Goal: Complete application form

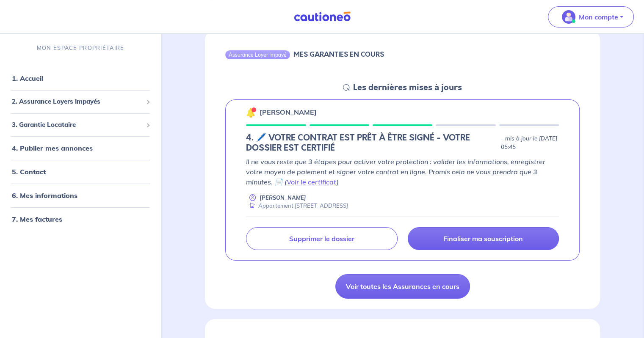
scroll to position [127, 0]
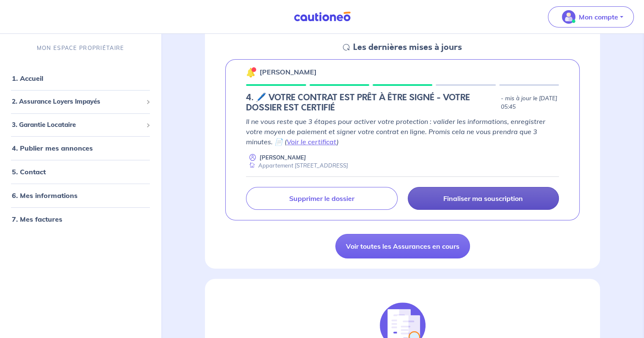
click at [484, 196] on p "Finaliser ma souscription" at bounding box center [483, 198] width 80 height 8
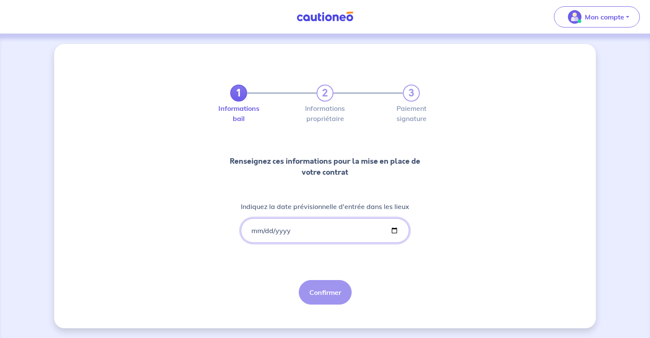
click at [256, 230] on input "Indiquez la date prévisionnelle d'entrée dans les lieux" at bounding box center [325, 230] width 168 height 25
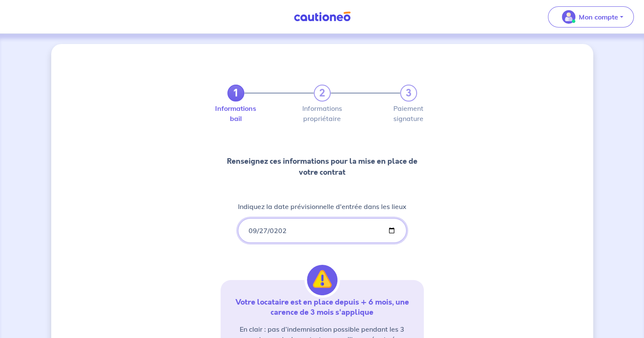
type input "[DATE]"
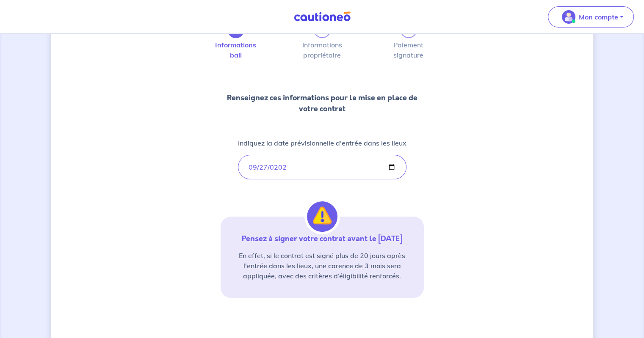
scroll to position [85, 0]
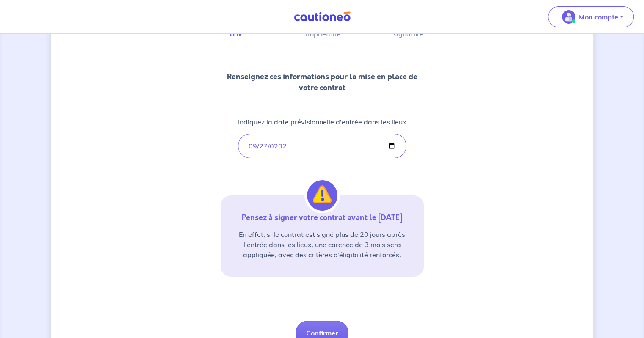
click at [473, 252] on div "1 2 3 Informations bail Informations propriétaire Paiement signature Renseignez…" at bounding box center [322, 164] width 542 height 410
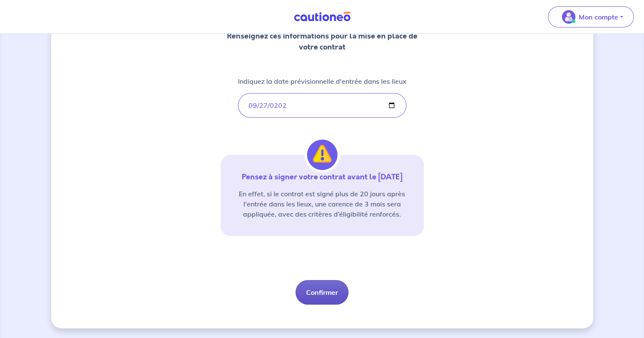
click at [328, 293] on button "Confirmer" at bounding box center [321, 292] width 53 height 25
select select "FR"
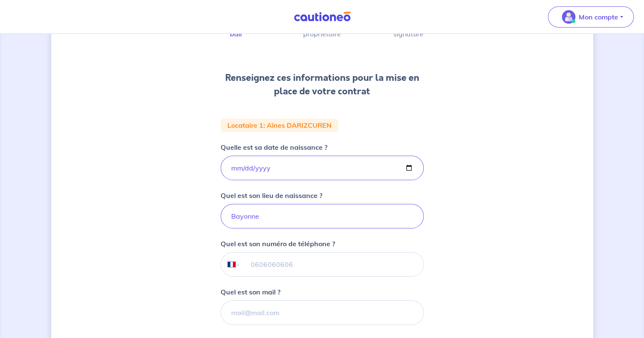
scroll to position [127, 0]
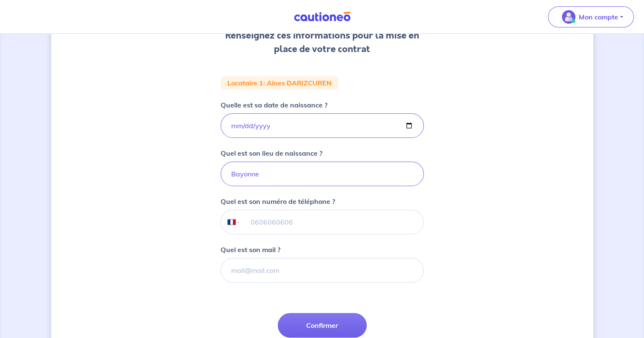
click at [367, 221] on input "tel" at bounding box center [331, 222] width 183 height 24
type input "07 83 13 23 92"
click at [325, 270] on input "Quel est son mail ?" at bounding box center [322, 270] width 203 height 25
type input "[EMAIL_ADDRESS][DOMAIN_NAME]"
click at [495, 223] on div "1 2 3 Informations bail Informations propriétaire Paiement signature Renseignez…" at bounding box center [322, 158] width 542 height 483
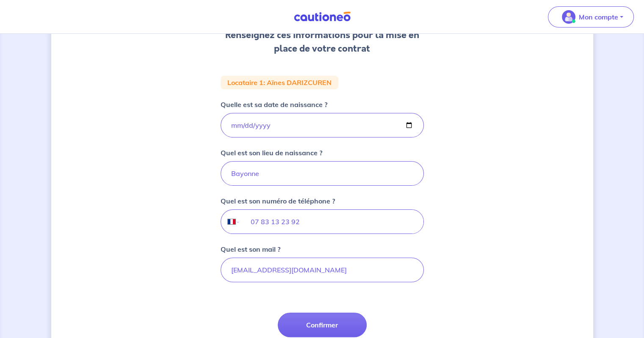
scroll to position [169, 0]
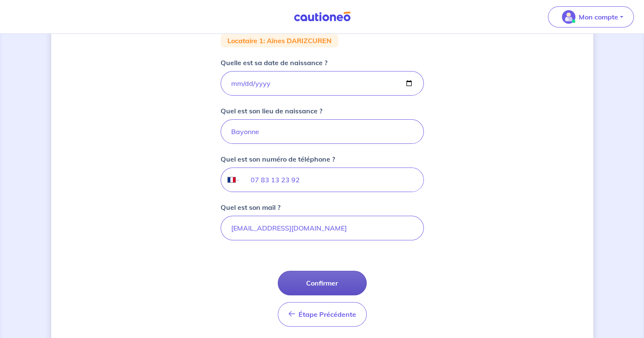
click at [338, 283] on button "Confirmer" at bounding box center [322, 283] width 89 height 25
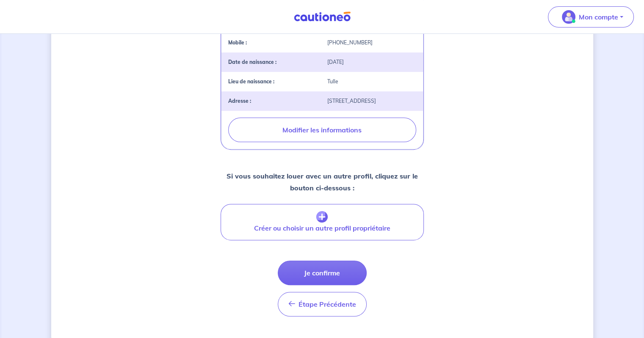
scroll to position [289, 0]
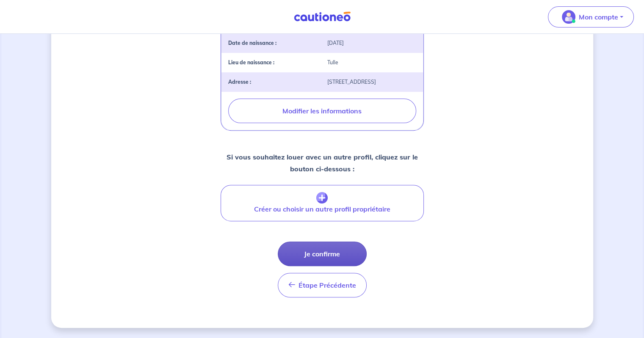
click at [339, 256] on button "Je confirme" at bounding box center [322, 254] width 89 height 25
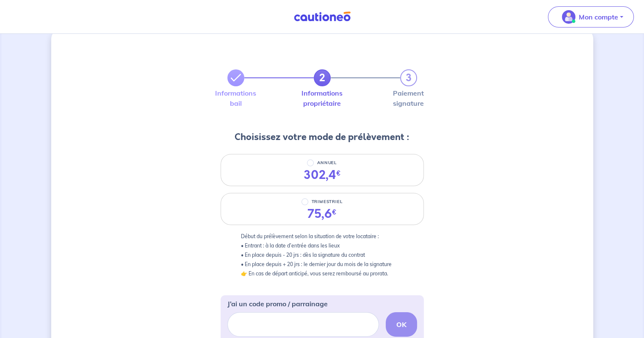
scroll to position [11, 0]
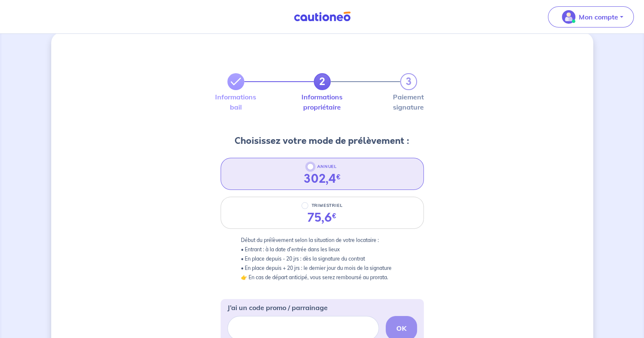
click at [310, 166] on input "ANNUEL" at bounding box center [310, 166] width 7 height 7
radio input "true"
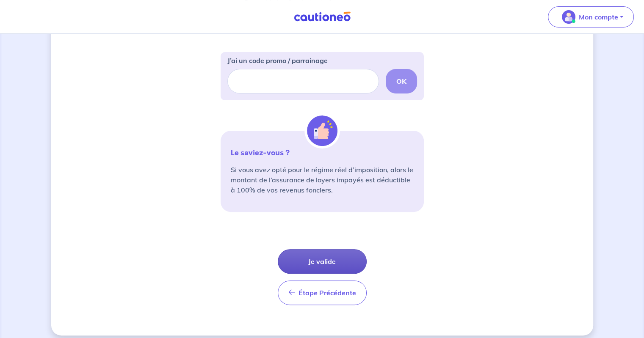
scroll to position [265, 0]
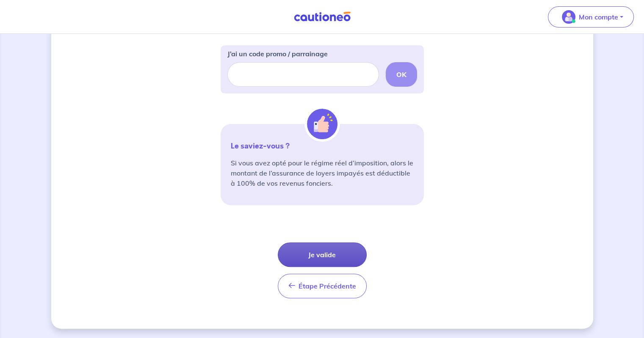
click at [327, 254] on button "Je valide" at bounding box center [322, 255] width 89 height 25
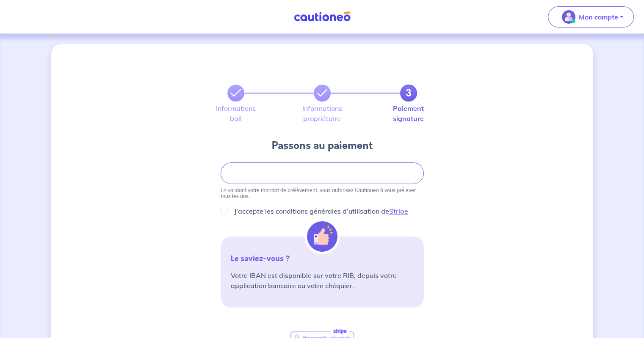
click at [460, 210] on div "3 Informations bail Informations propriétaire Paiement signature Passons au pai…" at bounding box center [322, 286] width 542 height 485
click at [223, 210] on input "J'accepte les conditions générales d’utilisation de Stripe" at bounding box center [224, 211] width 7 height 7
checkbox input "true"
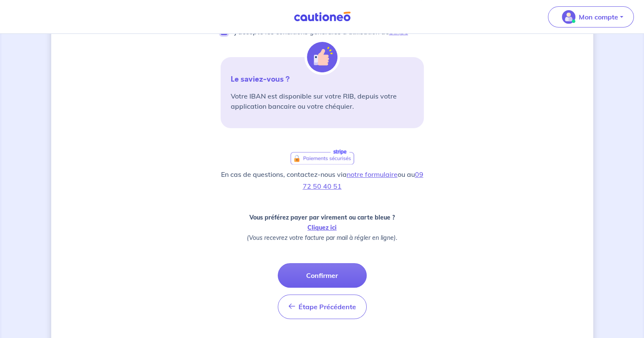
scroll to position [200, 0]
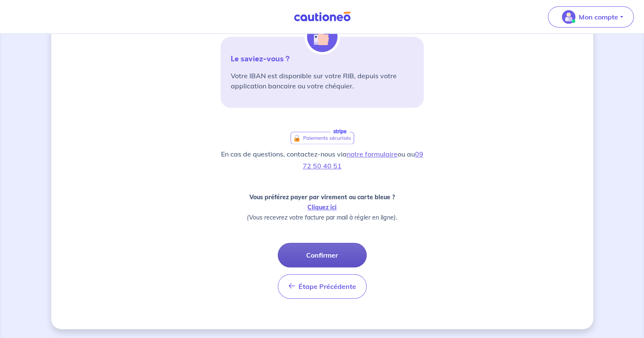
click at [322, 253] on button "Confirmer" at bounding box center [322, 255] width 89 height 25
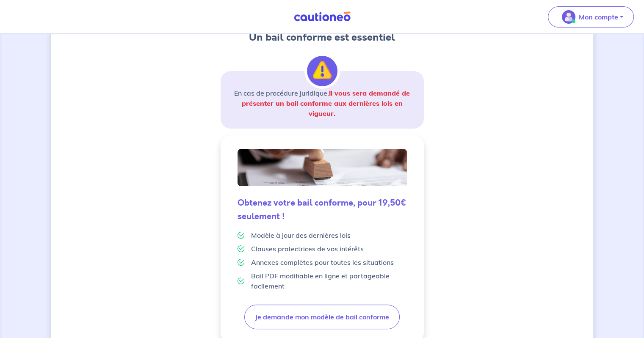
scroll to position [195, 0]
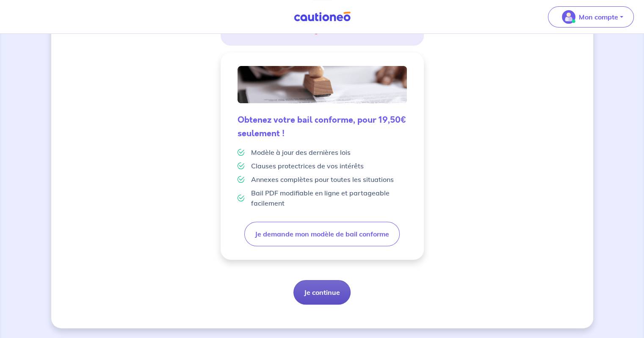
click at [332, 290] on button "Je continue" at bounding box center [321, 292] width 57 height 25
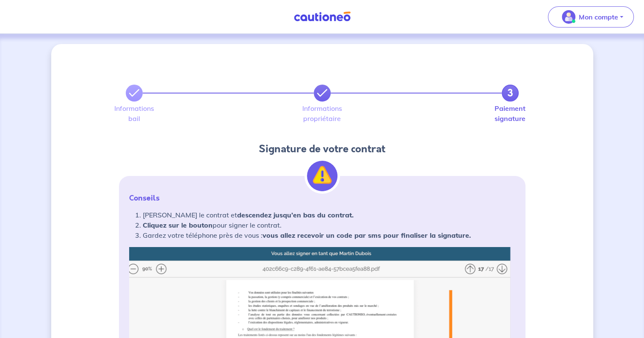
click at [323, 88] on icon at bounding box center [322, 93] width 10 height 10
click at [323, 93] on icon at bounding box center [322, 93] width 10 height 10
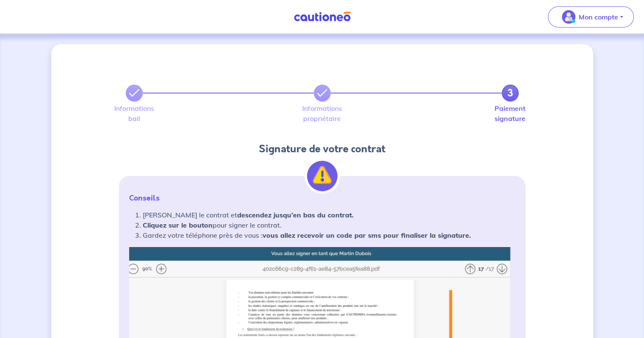
click at [317, 178] on img at bounding box center [322, 176] width 30 height 30
